Goal: Task Accomplishment & Management: Manage account settings

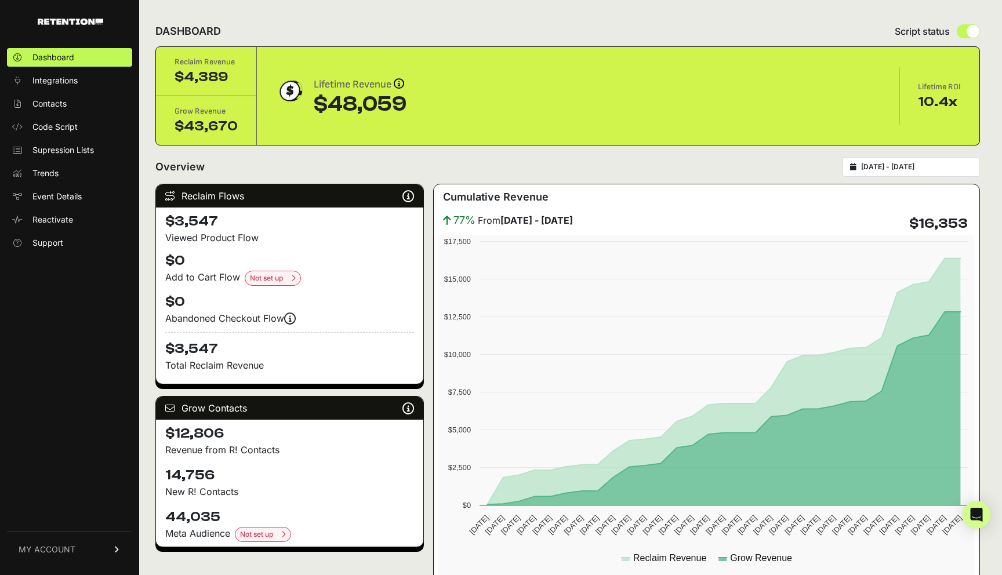
click at [60, 552] on span "MY ACCOUNT" at bounding box center [47, 550] width 57 height 12
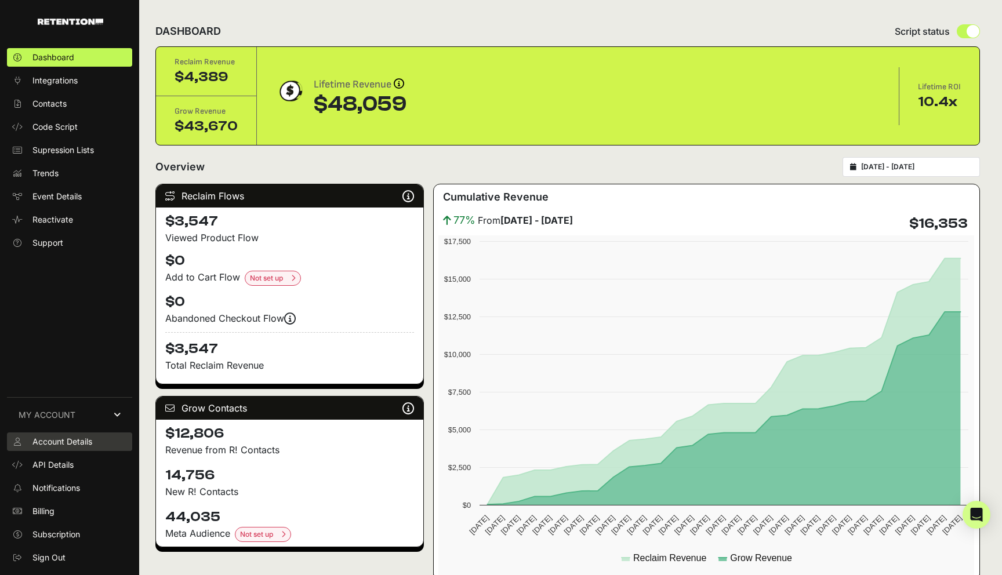
click at [78, 441] on span "Account Details" at bounding box center [62, 442] width 60 height 12
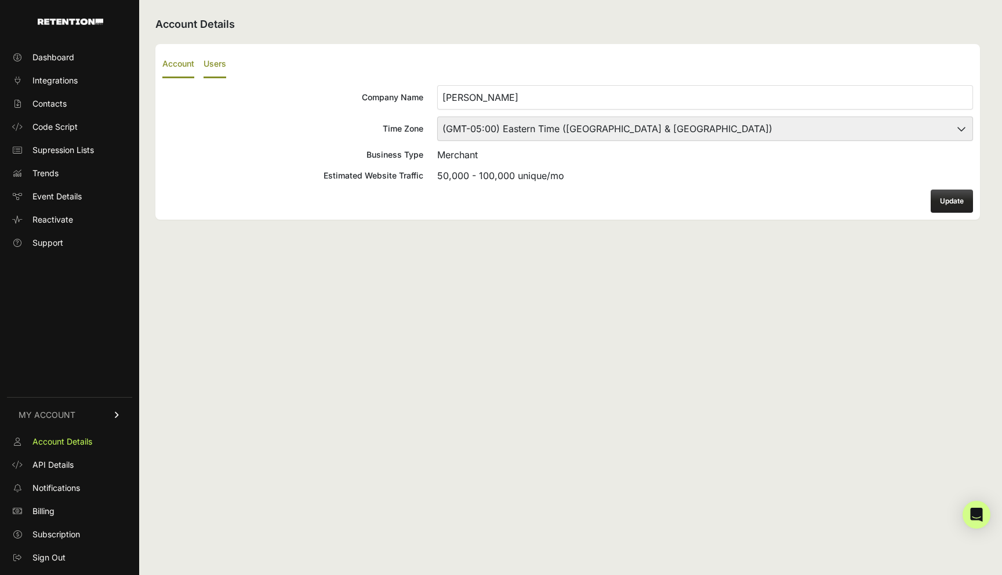
click at [214, 65] on label "Users" at bounding box center [215, 64] width 23 height 27
click at [0, 0] on input "Users" at bounding box center [0, 0] width 0 height 0
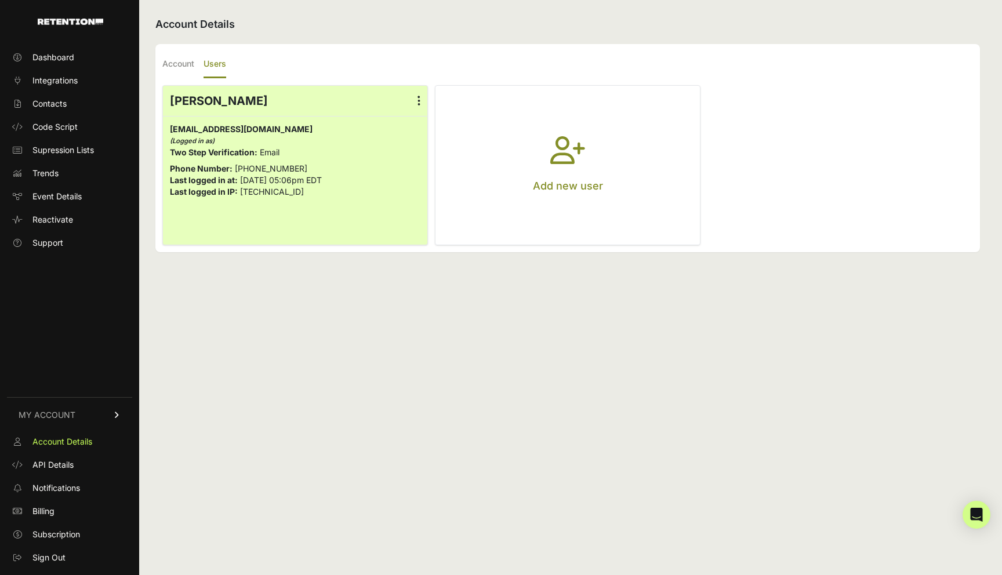
click at [580, 152] on icon "button" at bounding box center [567, 157] width 35 height 42
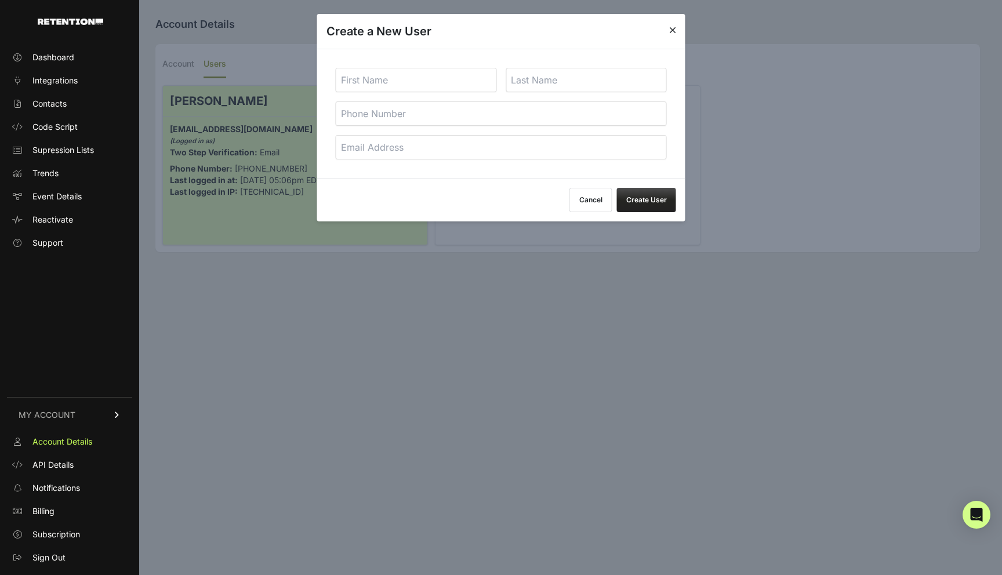
click at [418, 83] on input "text" at bounding box center [416, 80] width 161 height 24
click at [415, 74] on input "text" at bounding box center [416, 80] width 161 height 24
type input "Kevin"
type input "Jennings"
type input "kevin.jennings@katiekime.com"
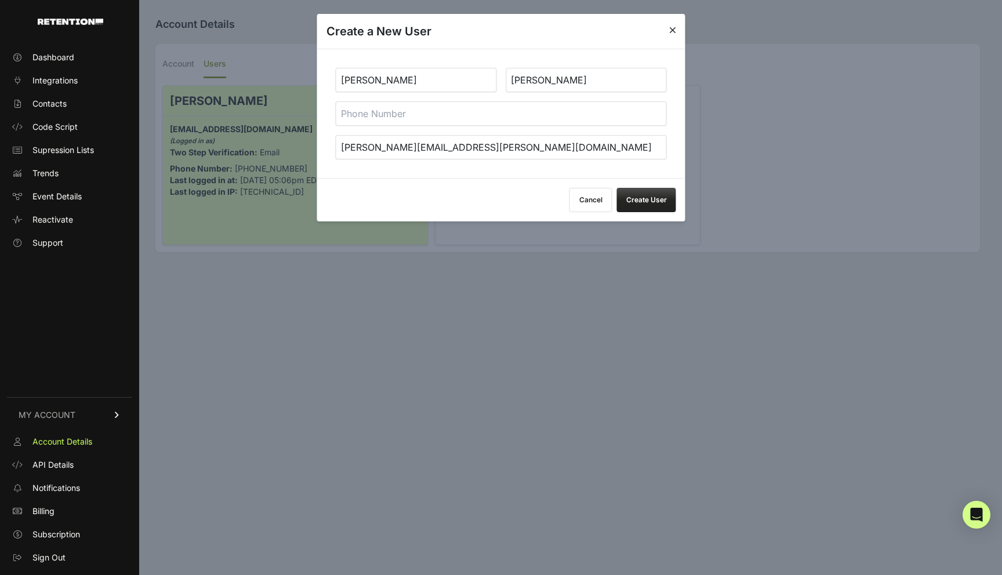
click at [651, 204] on button "Create User" at bounding box center [646, 200] width 59 height 24
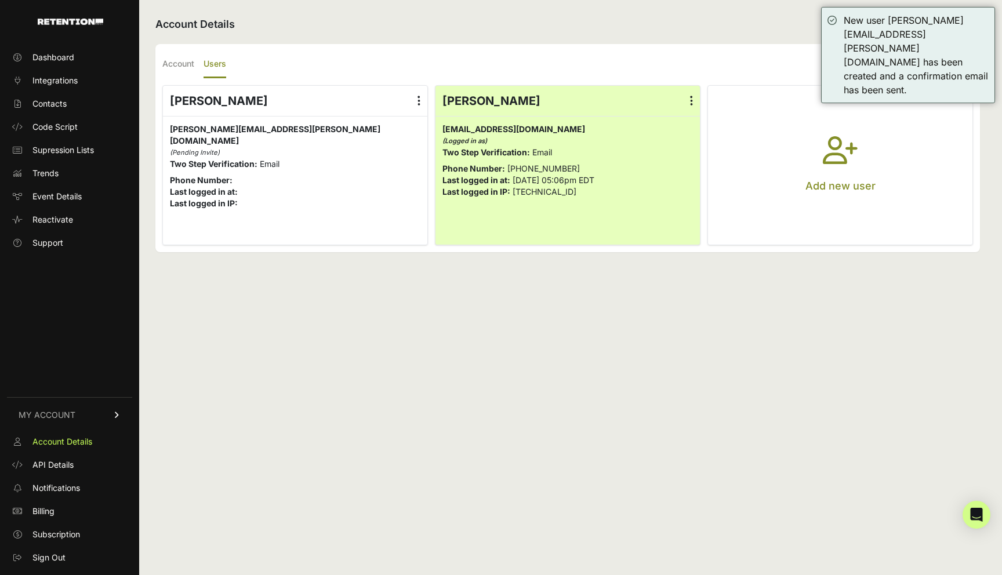
click at [725, 37] on div "Account Details Account Users Company Name Katie Kime Time Zone (GMT-10:00) Ame…" at bounding box center [567, 287] width 857 height 575
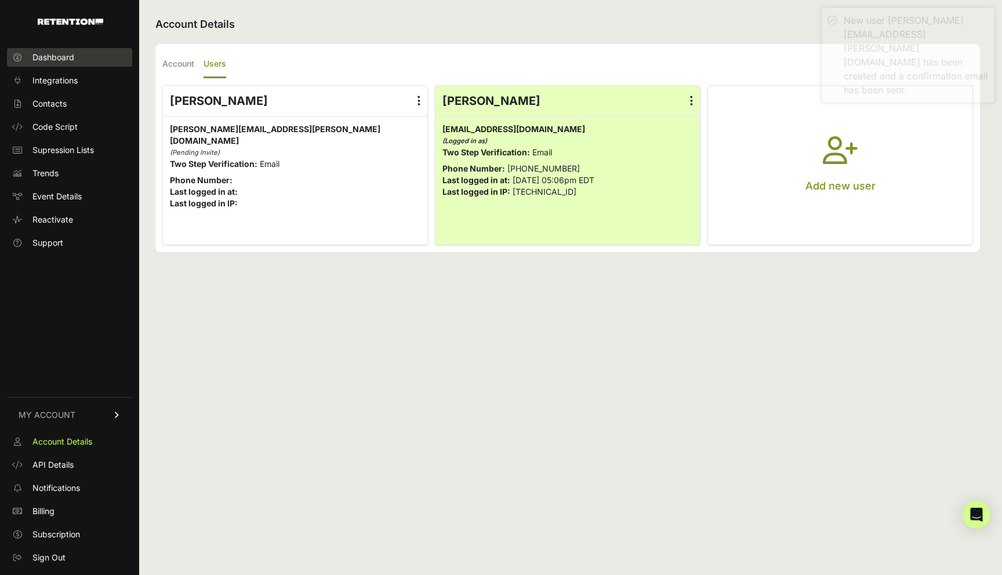
click at [57, 60] on span "Dashboard" at bounding box center [53, 58] width 42 height 12
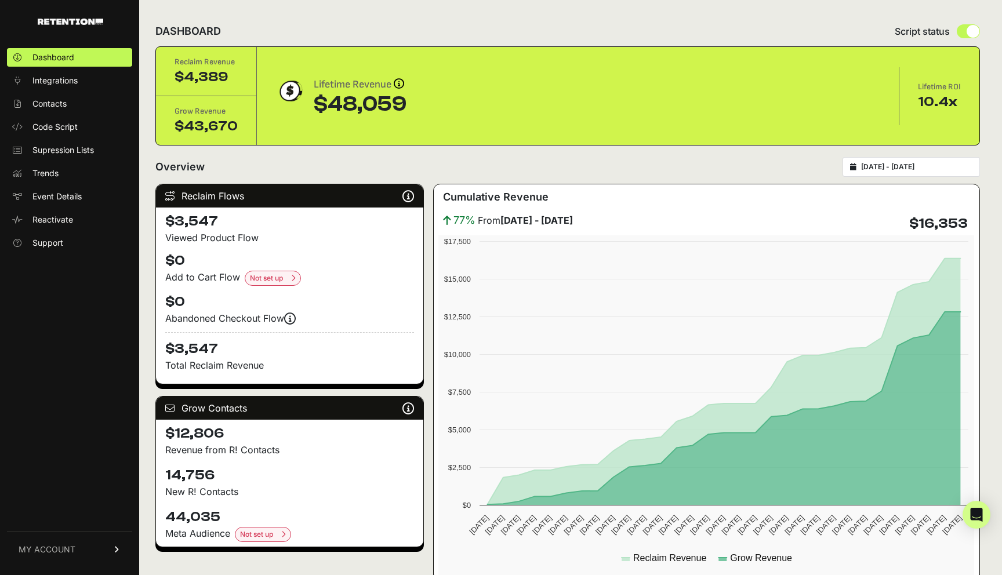
click at [59, 19] on img at bounding box center [71, 22] width 66 height 6
click at [58, 240] on span "Support" at bounding box center [47, 243] width 31 height 12
click at [77, 455] on div "Dashboard Integrations Contacts Code Script Supression Lists Trends Event Detai…" at bounding box center [69, 305] width 139 height 537
